Goal: Information Seeking & Learning: Learn about a topic

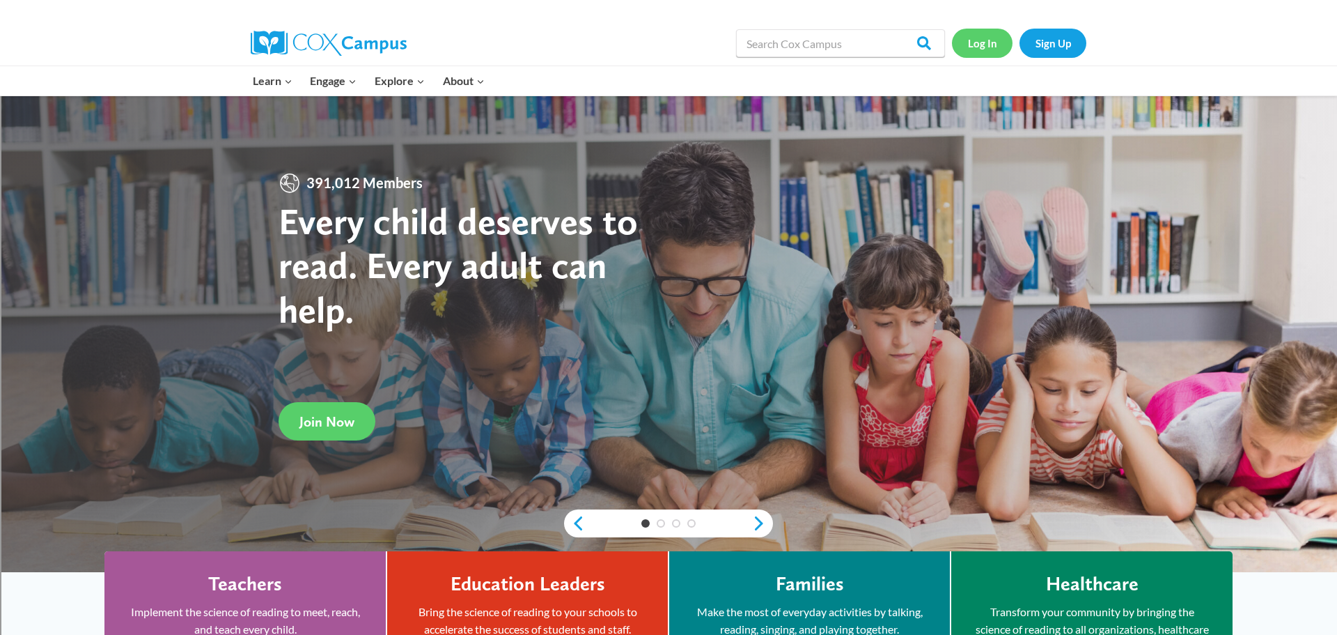
click at [991, 52] on link "Log In" at bounding box center [982, 43] width 61 height 29
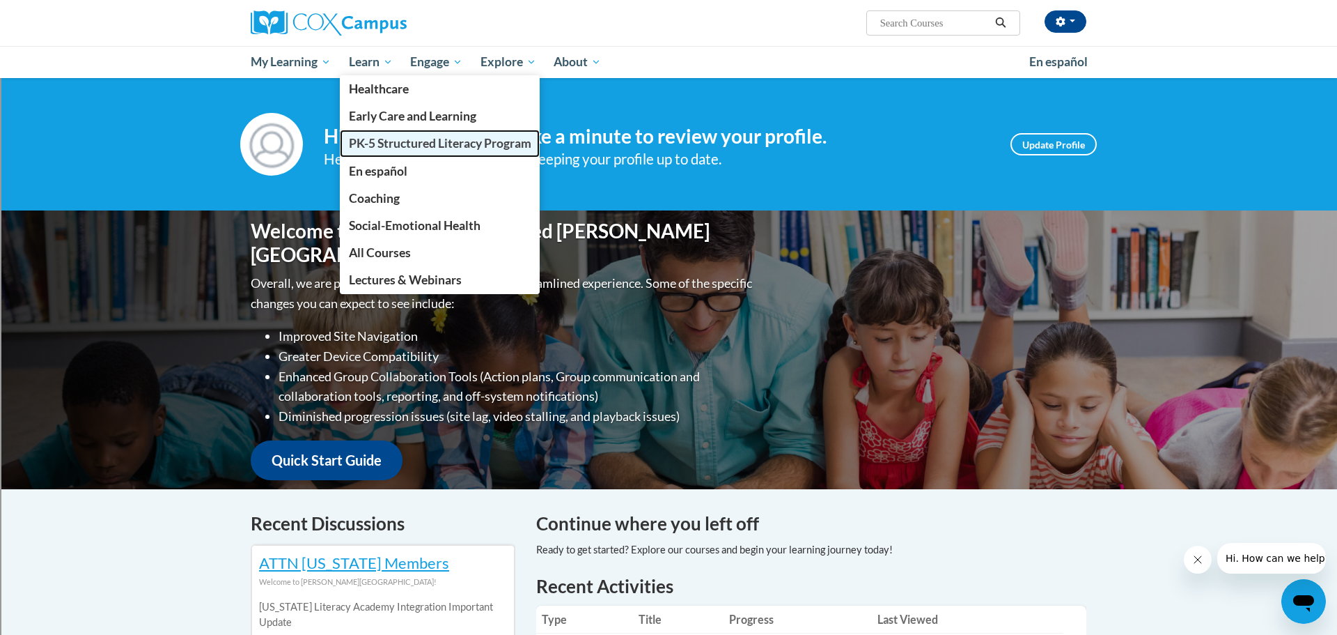
click at [387, 147] on span "PK-5 Structured Literacy Program" at bounding box center [440, 143] width 183 height 15
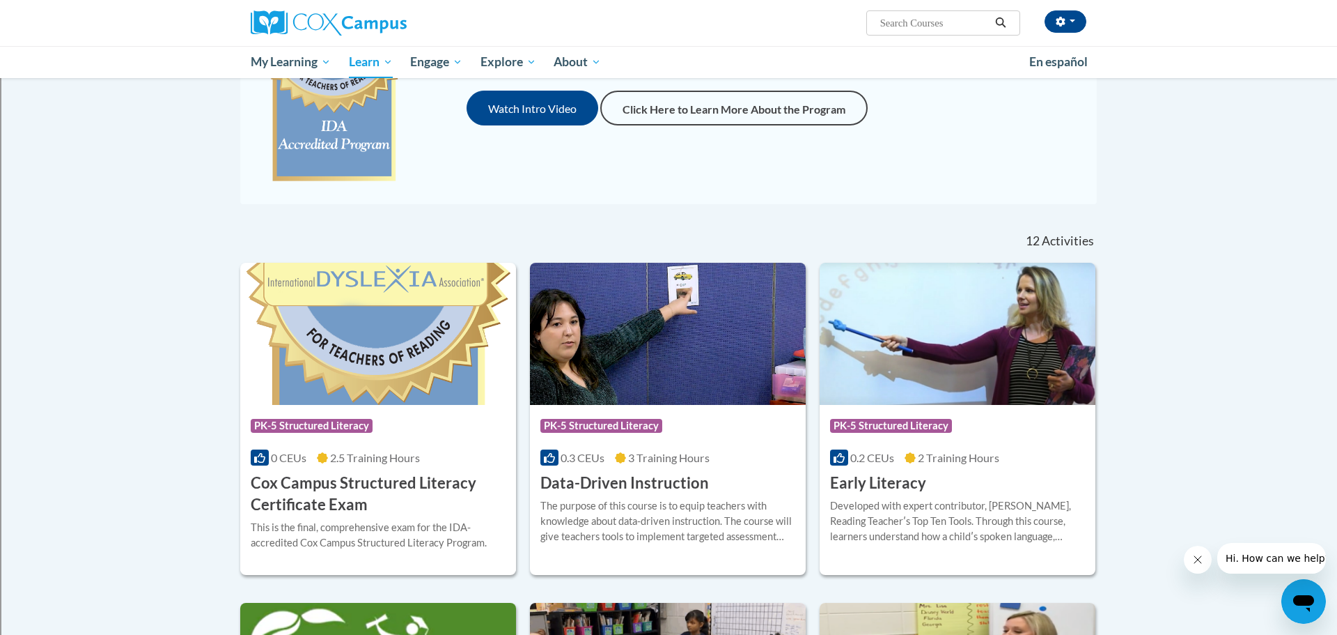
scroll to position [267, 0]
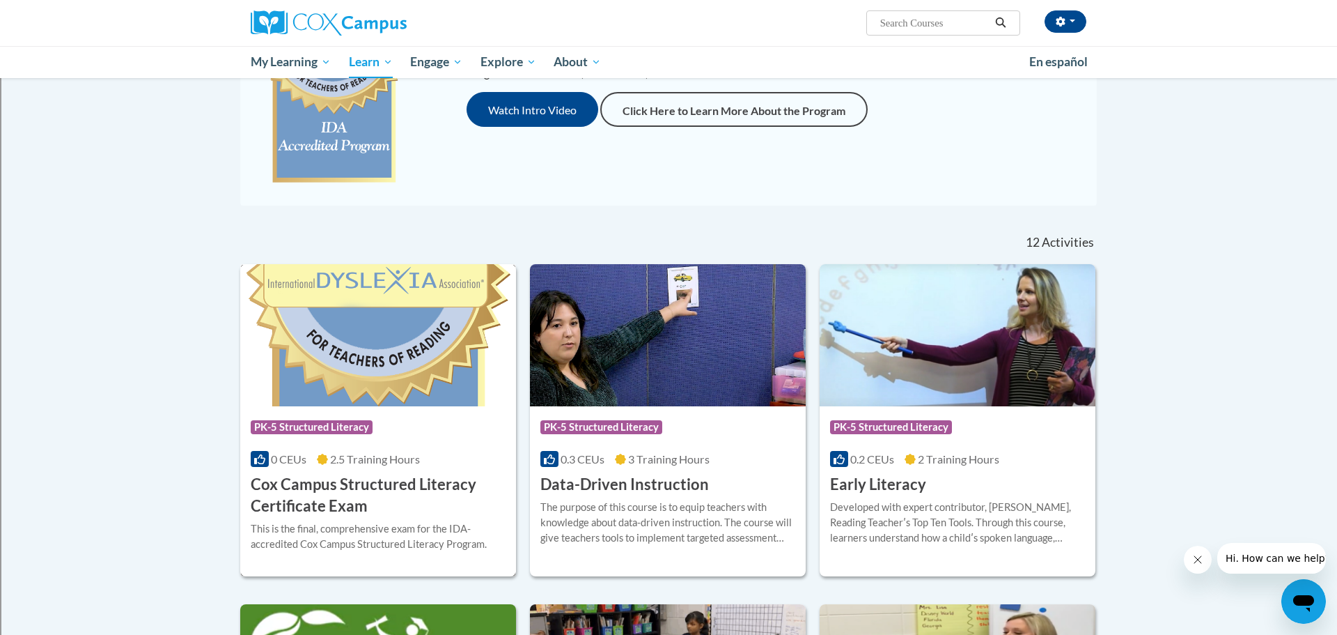
click at [434, 490] on h3 "Cox Campus Structured Literacy Certificate Exam" at bounding box center [378, 495] width 255 height 43
click at [383, 408] on div "Course Category: PK-5 Structured Literacy 0 CEUs 2.5 Training Hours COURSE Cox …" at bounding box center [378, 461] width 276 height 111
click at [311, 499] on h3 "Cox Campus Structured Literacy Certificate Exam" at bounding box center [378, 495] width 255 height 43
click at [289, 479] on h3 "Cox Campus Structured Literacy Certificate Exam" at bounding box center [378, 495] width 255 height 43
click at [316, 527] on div "This is the final, comprehensive exam for the IDA-accredited Cox Campus Structu…" at bounding box center [378, 536] width 255 height 31
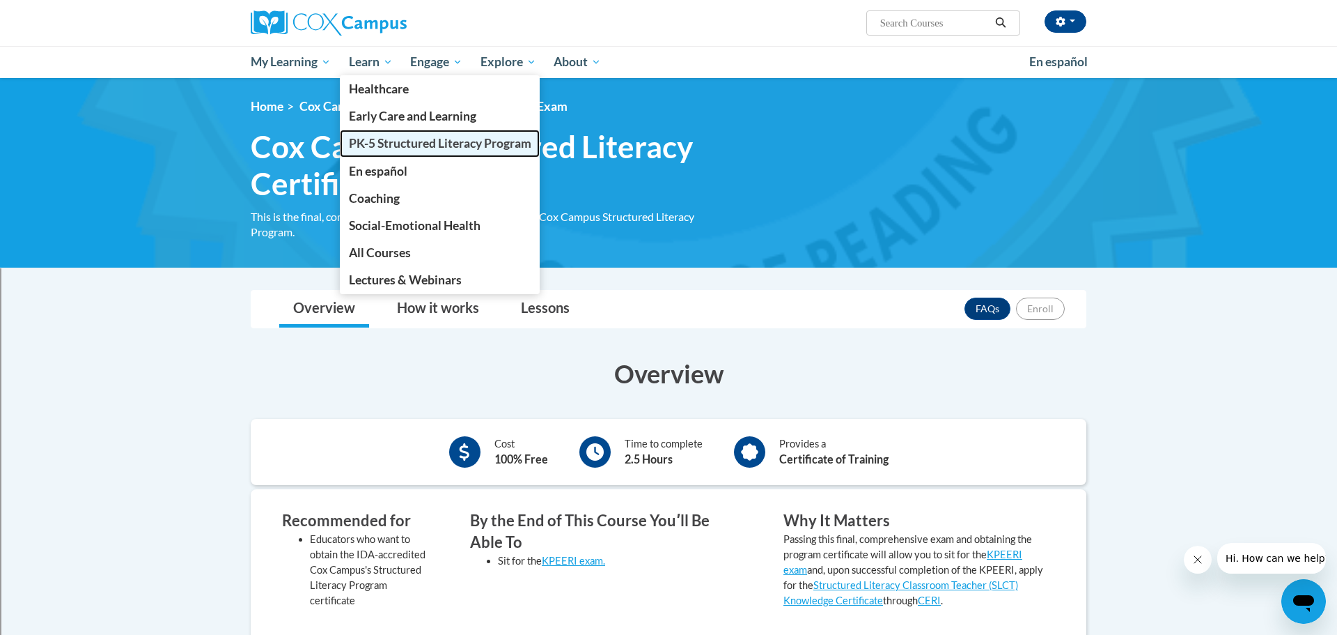
click at [373, 138] on span "PK-5 Structured Literacy Program" at bounding box center [440, 143] width 183 height 15
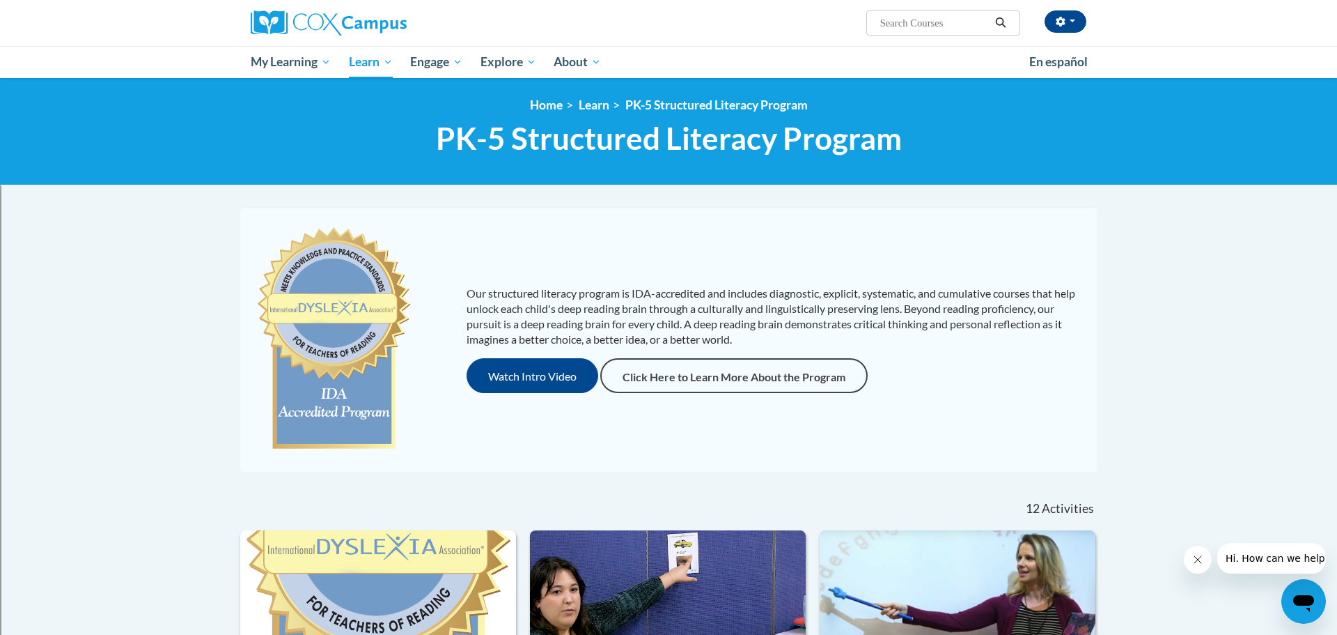
scroll to position [1590, 0]
